Goal: Task Accomplishment & Management: Manage account settings

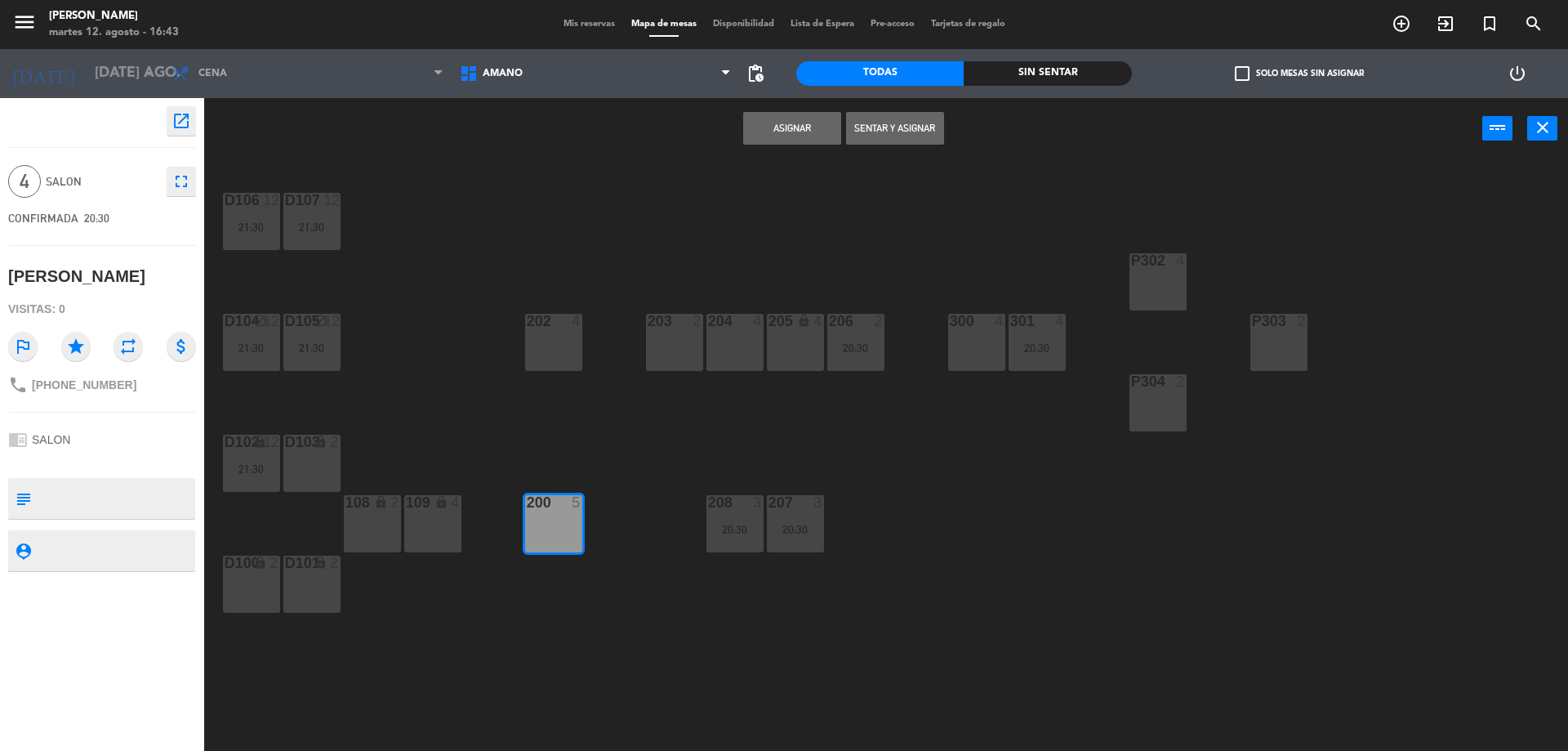
click at [190, 179] on icon "fullscreen" at bounding box center [181, 181] width 19 height 19
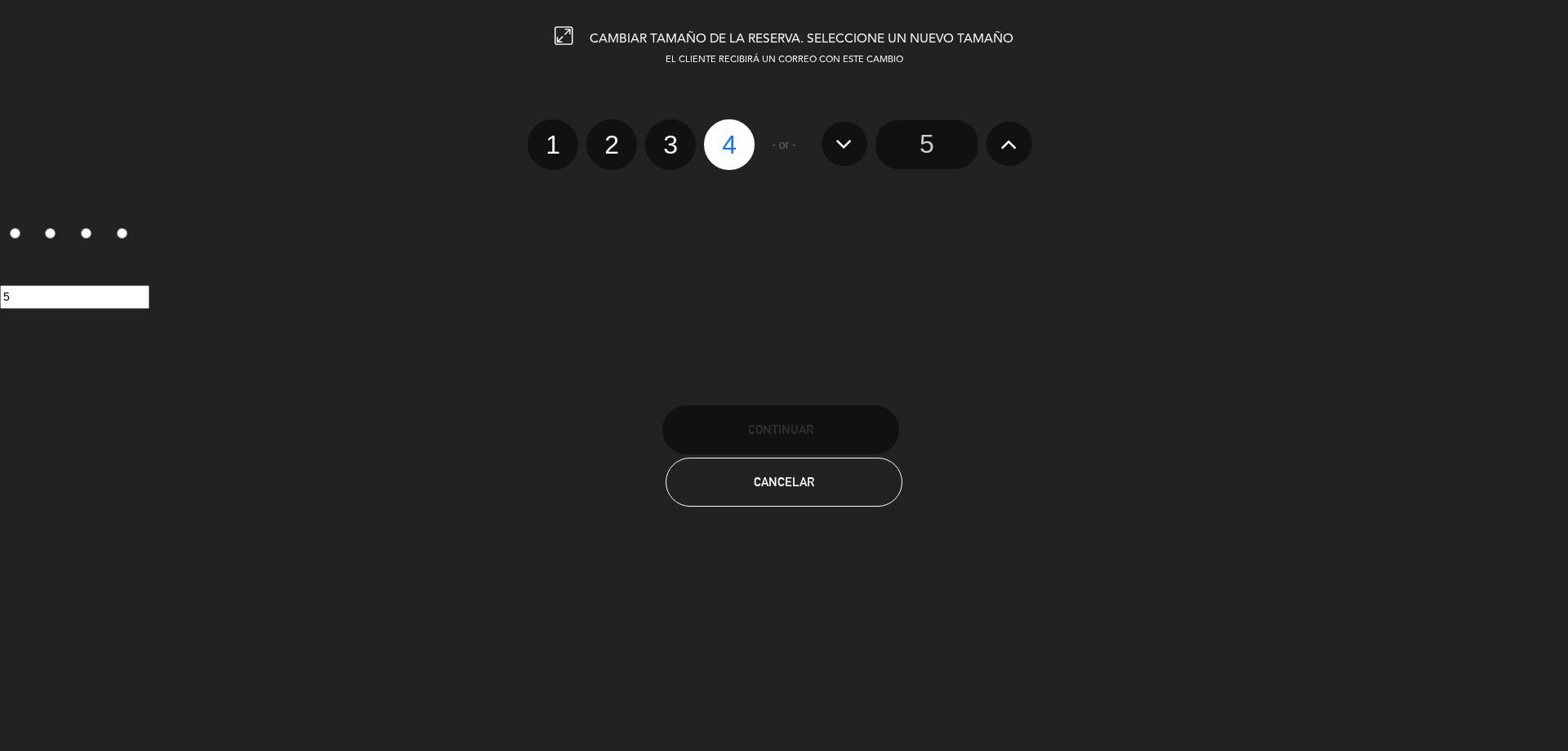
click at [912, 143] on input "5" at bounding box center [927, 145] width 103 height 49
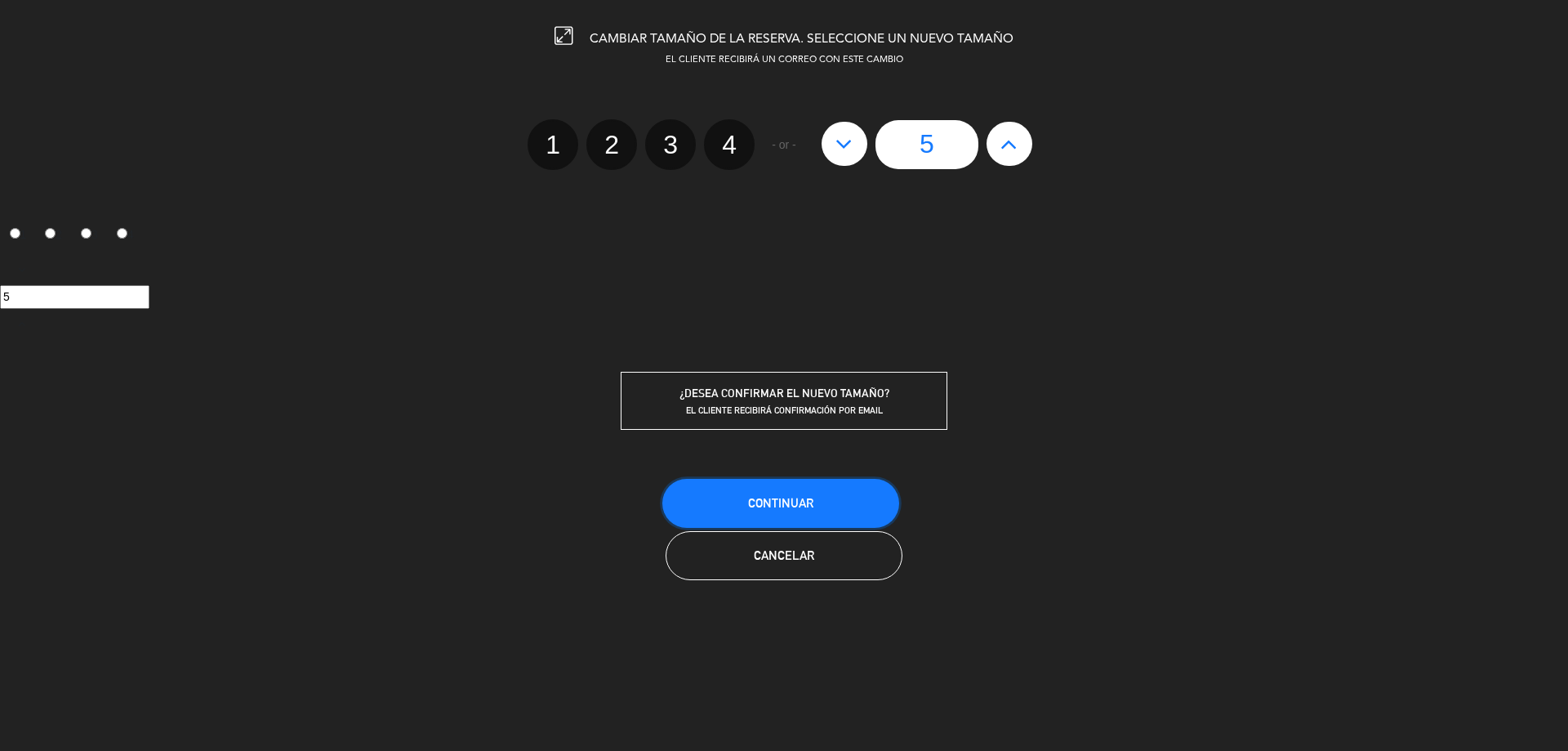
click at [793, 509] on span "Continuar" at bounding box center [780, 503] width 65 height 14
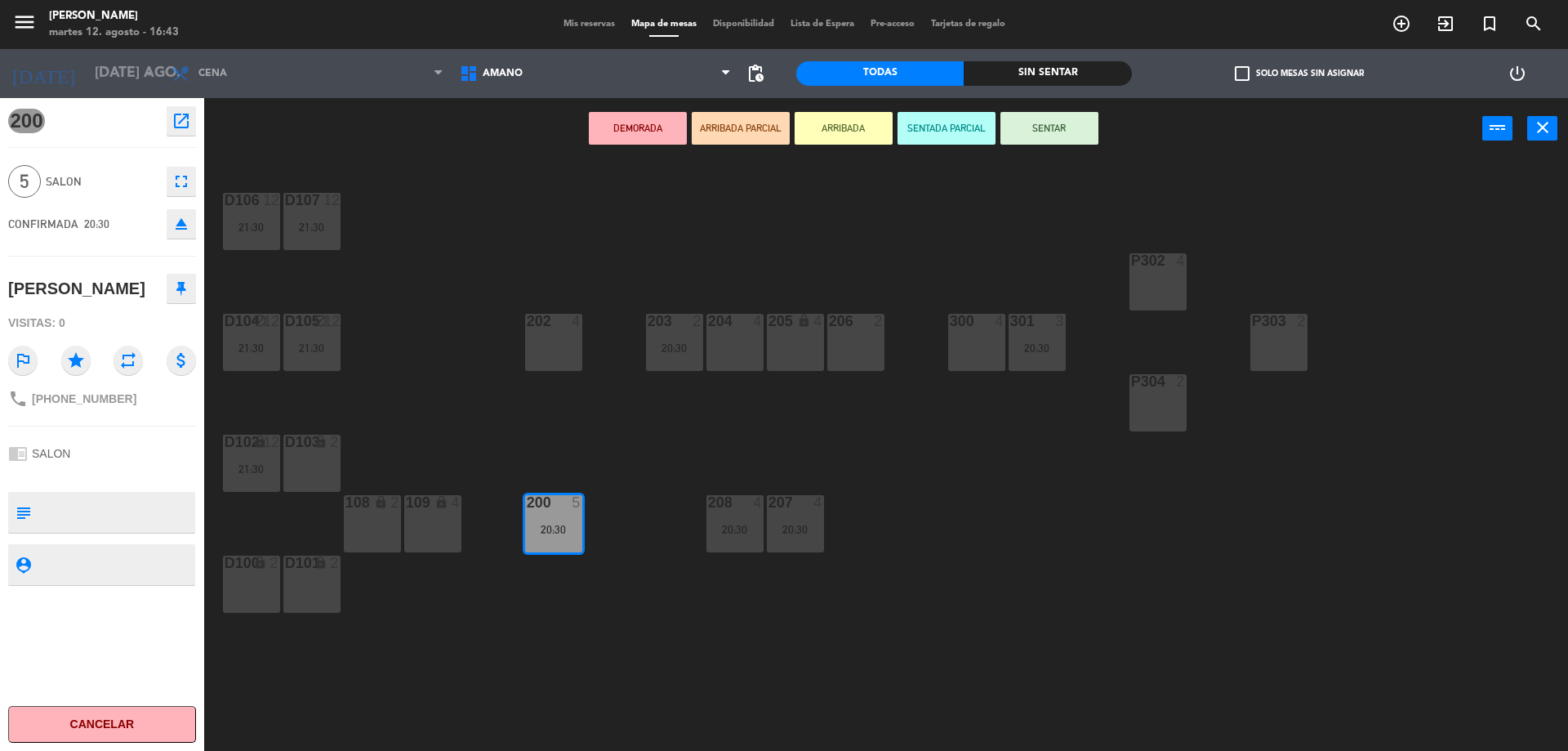
click at [599, 19] on span "Mis reservas" at bounding box center [590, 23] width 68 height 9
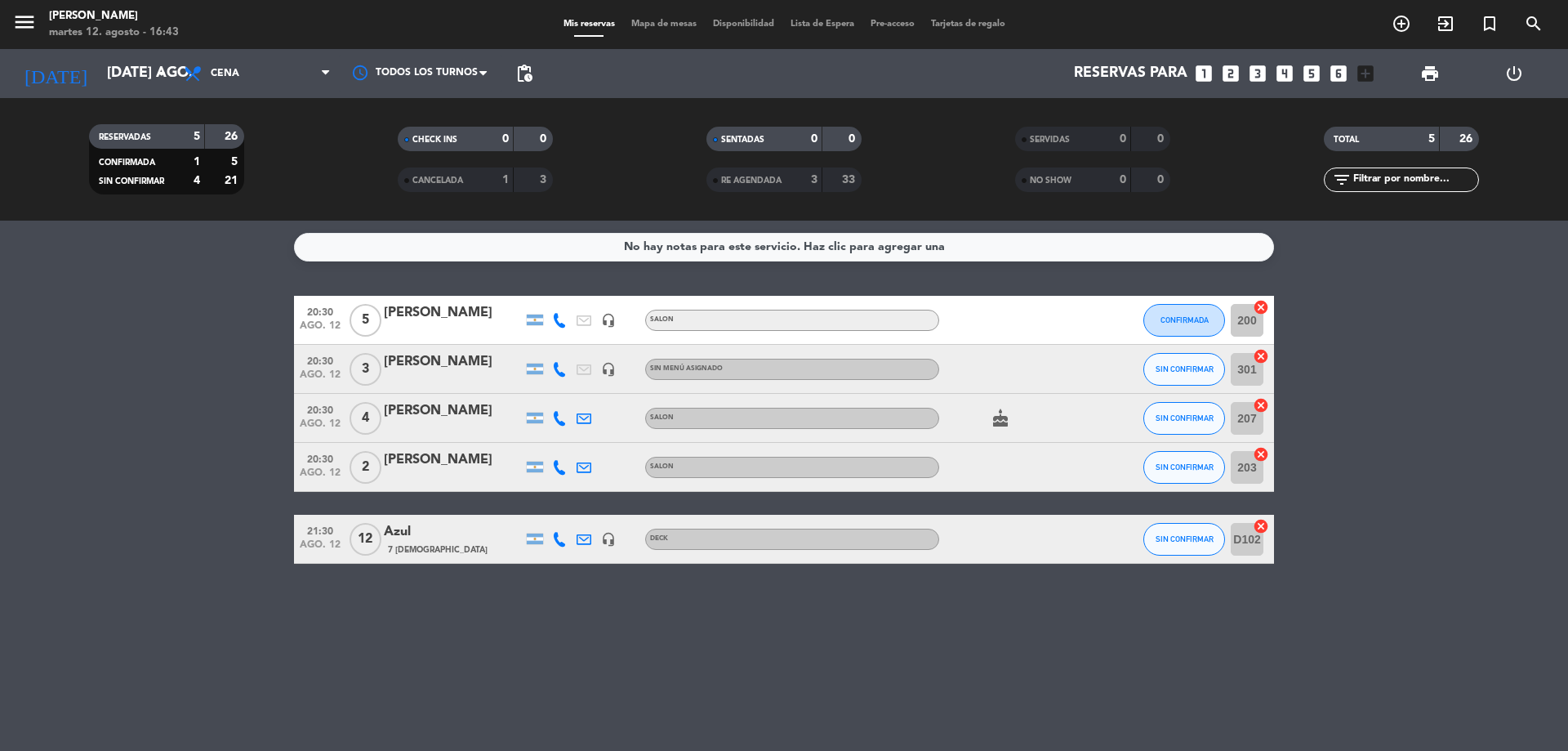
click at [1238, 540] on input "D102" at bounding box center [1247, 539] width 33 height 33
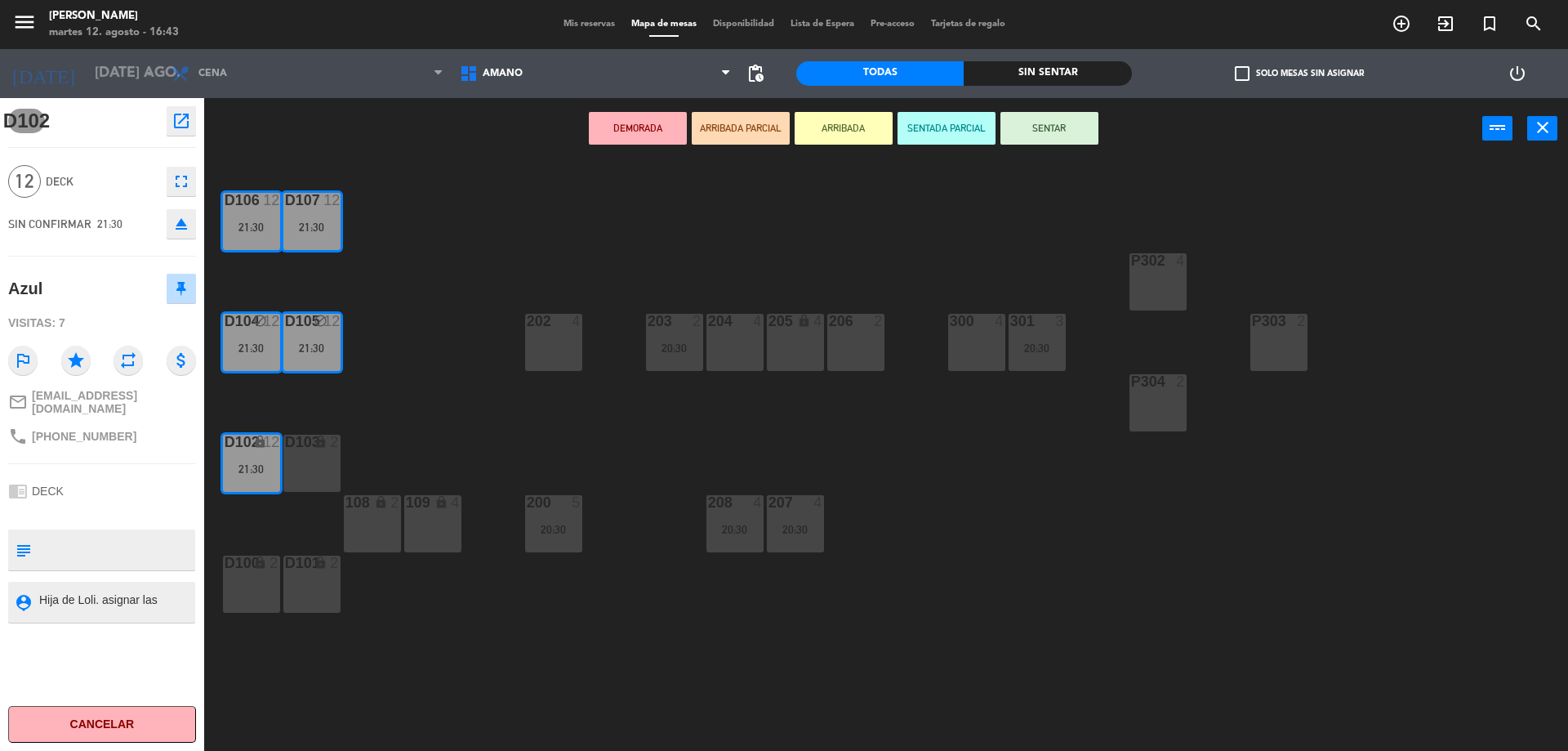
click at [315, 438] on icon "lock" at bounding box center [320, 441] width 14 height 14
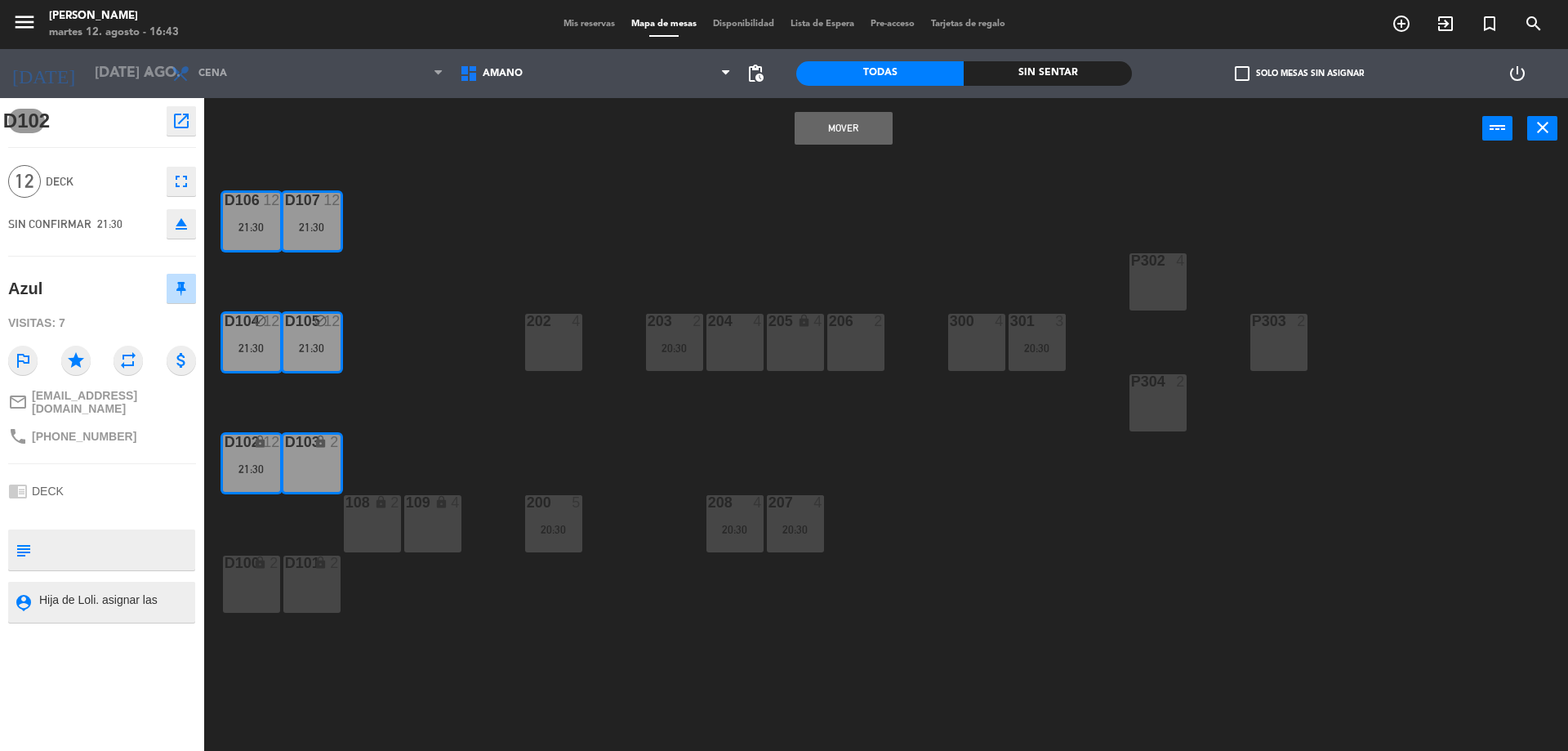
click at [828, 130] on button "Mover" at bounding box center [843, 128] width 98 height 33
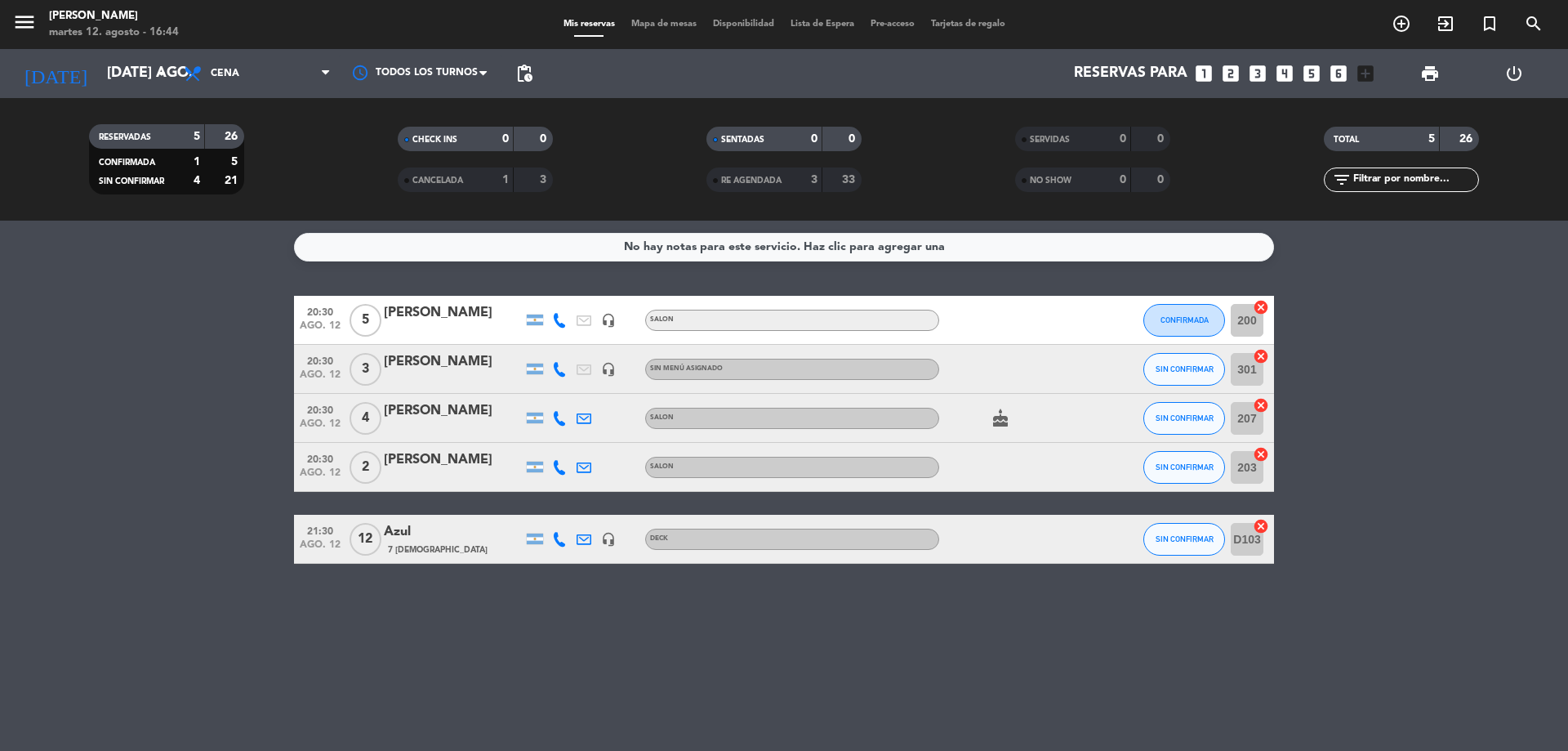
click at [453, 354] on div "[PERSON_NAME]" at bounding box center [453, 362] width 139 height 21
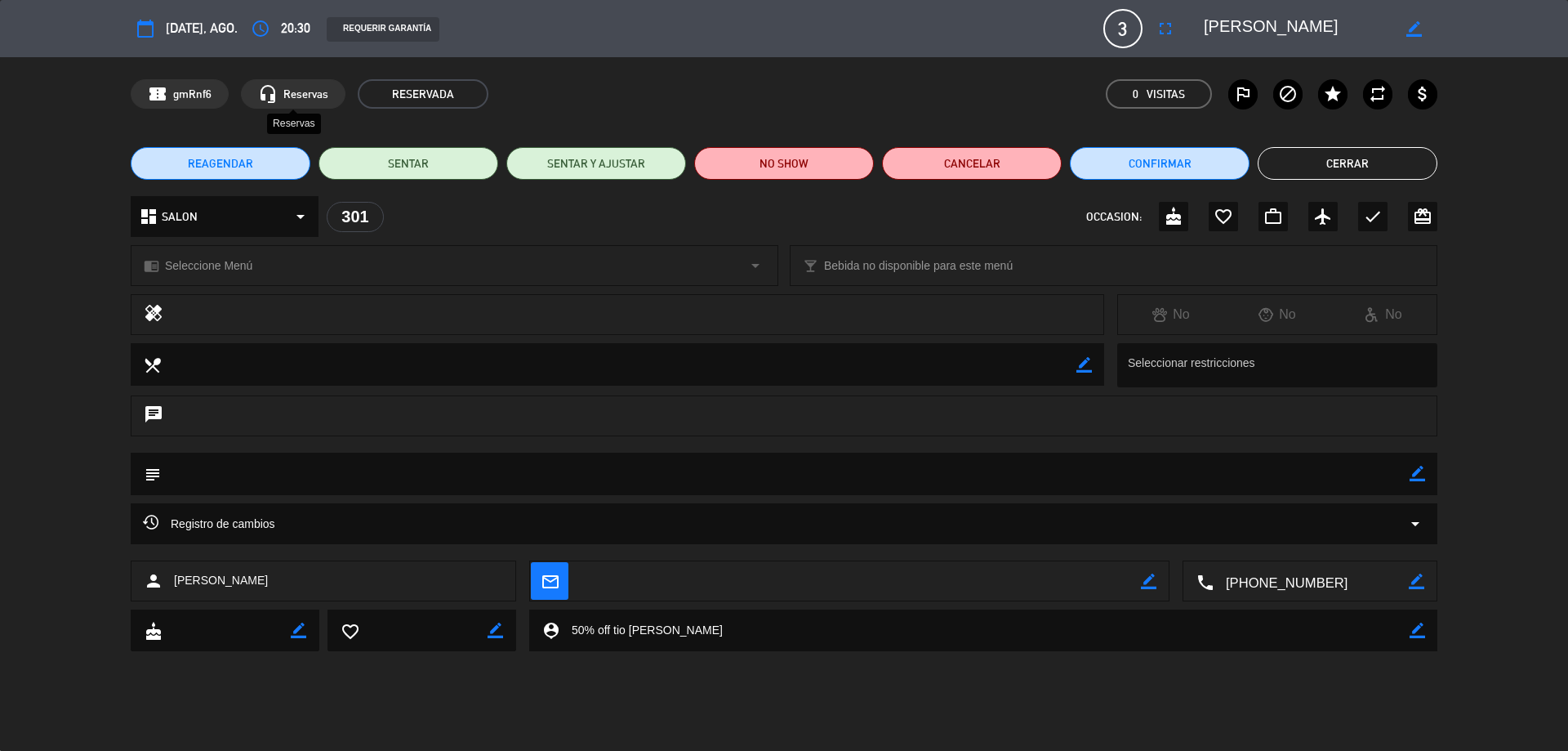
click at [283, 96] on span "Reservas" at bounding box center [305, 94] width 45 height 18
click at [1355, 156] on button "Cerrar" at bounding box center [1347, 164] width 179 height 33
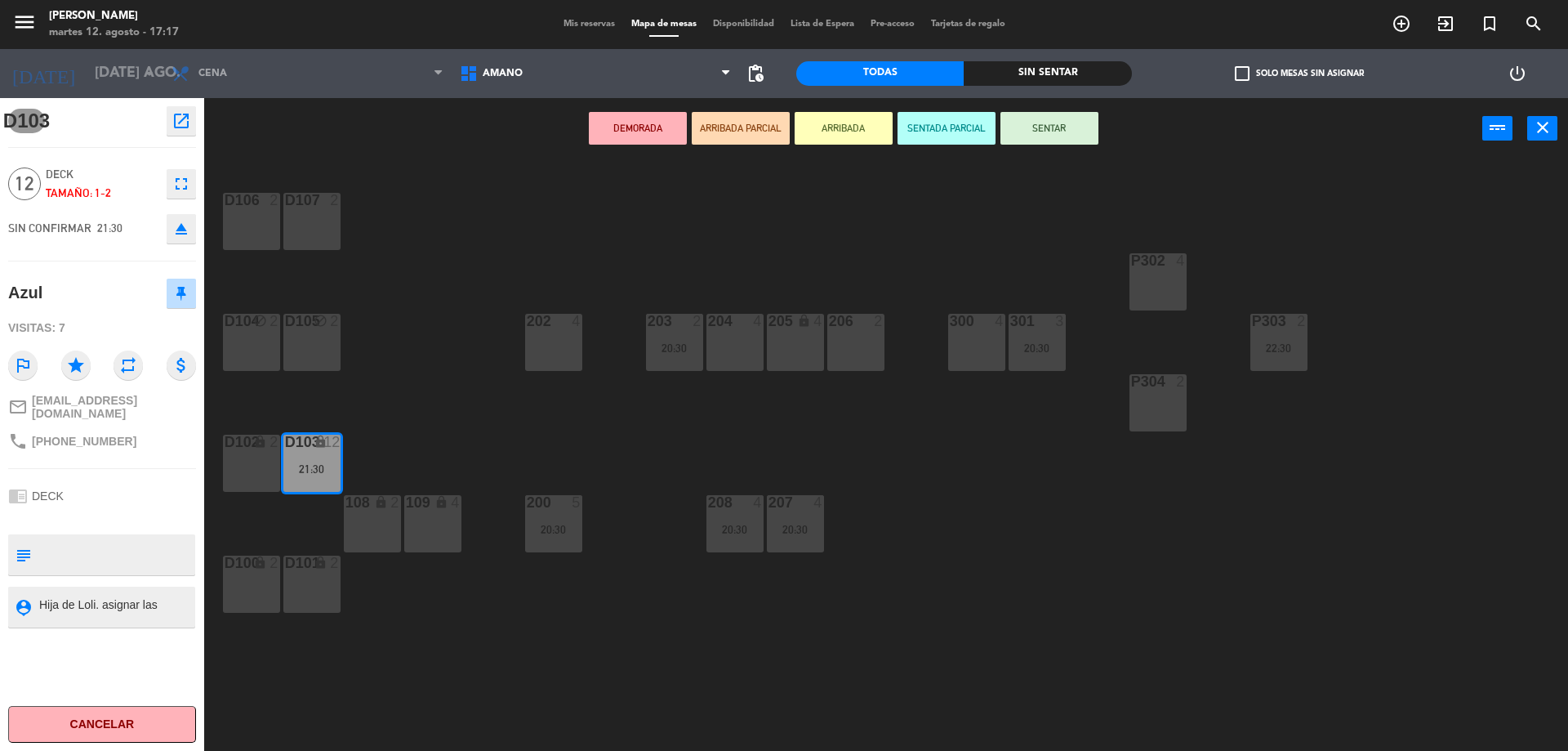
click at [588, 20] on span "Mis reservas" at bounding box center [590, 23] width 68 height 9
